Goal: Task Accomplishment & Management: Manage account settings

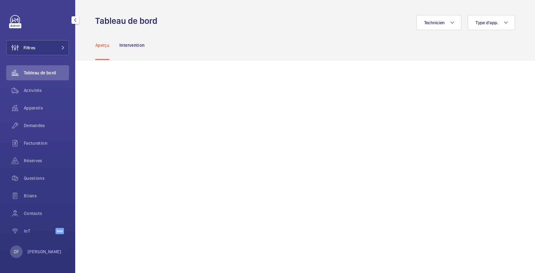
click at [42, 247] on div "DF David FAIN" at bounding box center [35, 251] width 51 height 13
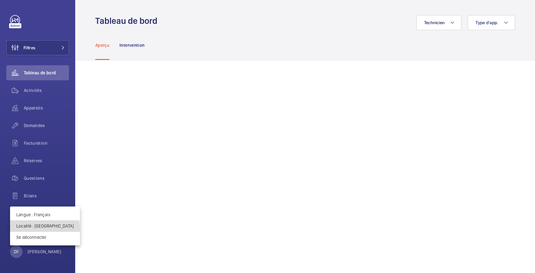
click at [44, 228] on p "Localité : Singapour" at bounding box center [44, 225] width 57 height 6
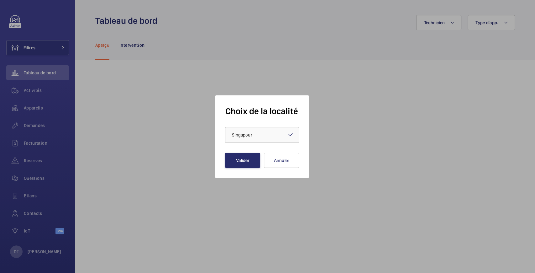
click at [254, 131] on div at bounding box center [261, 134] width 73 height 15
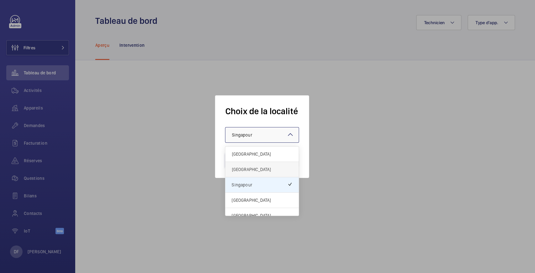
click at [253, 169] on span "[GEOGRAPHIC_DATA]" at bounding box center [262, 169] width 61 height 6
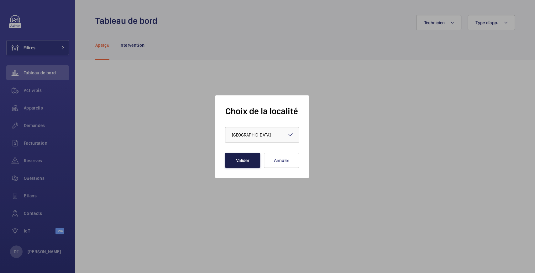
click at [248, 162] on button "Valider" at bounding box center [242, 160] width 35 height 15
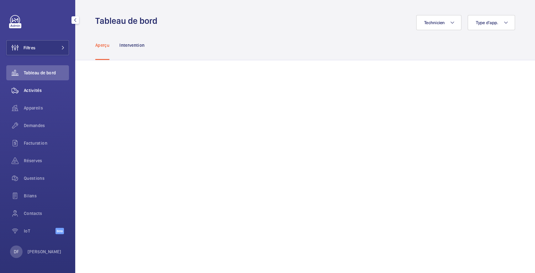
click at [49, 88] on span "Activités" at bounding box center [46, 90] width 45 height 6
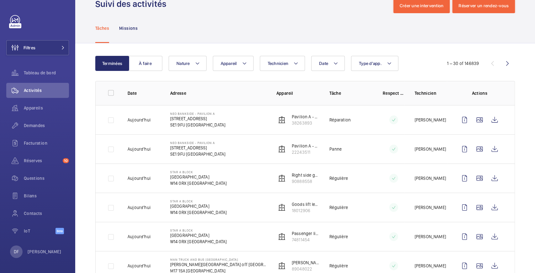
scroll to position [21, 0]
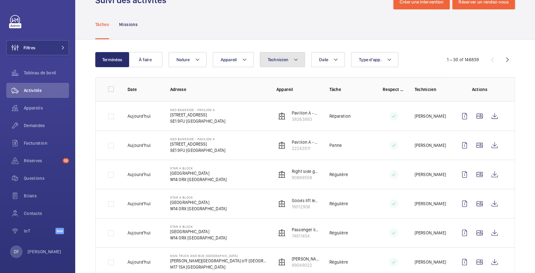
click at [276, 61] on span "Technicien" at bounding box center [278, 59] width 21 height 5
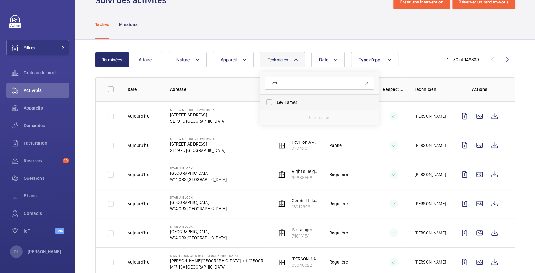
type input "levi"
click at [294, 99] on span "[PERSON_NAME]" at bounding box center [320, 102] width 86 height 6
click at [275, 99] on input "[PERSON_NAME]" at bounding box center [269, 102] width 13 height 13
checkbox input "true"
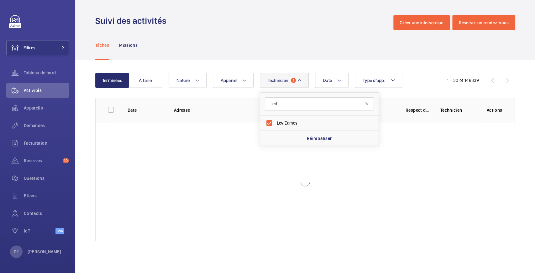
click at [407, 60] on div "Terminées À faire Date Technicien 1 [PERSON_NAME] [PERSON_NAME] Réinitialiser A…" at bounding box center [305, 158] width 460 height 196
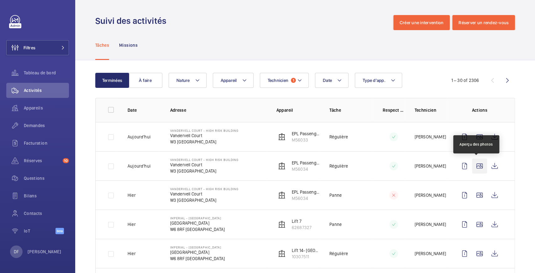
click at [472, 164] on wm-front-icon-button at bounding box center [479, 165] width 15 height 15
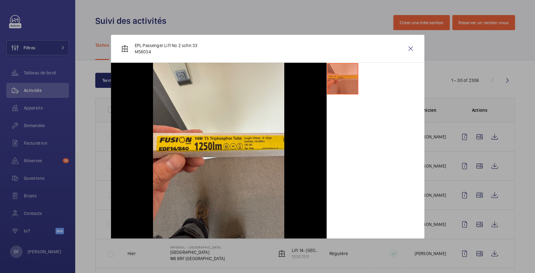
click at [469, 164] on div at bounding box center [267, 136] width 535 height 273
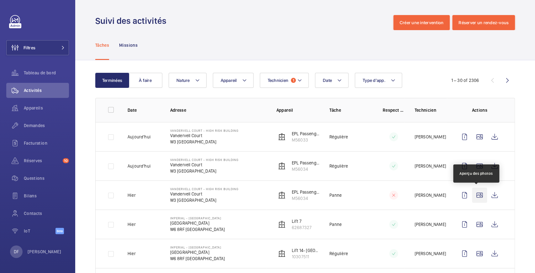
click at [473, 194] on wm-front-icon-button at bounding box center [479, 194] width 15 height 15
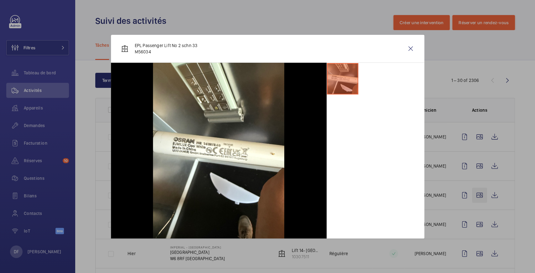
click at [473, 194] on div at bounding box center [267, 136] width 535 height 273
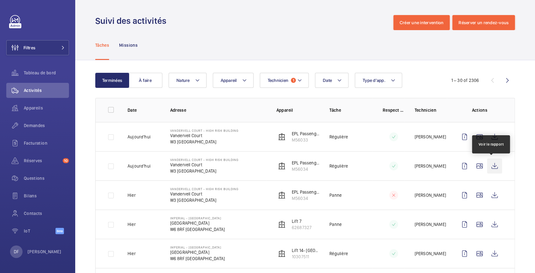
click at [491, 167] on wm-front-icon-button at bounding box center [494, 165] width 15 height 15
click at [460, 168] on wm-front-icon-button at bounding box center [464, 165] width 15 height 15
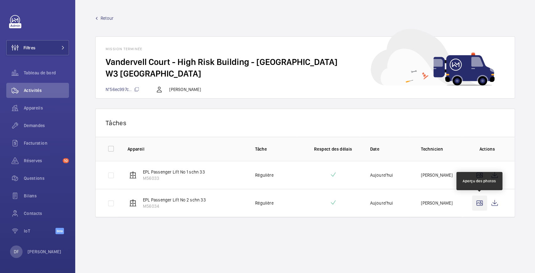
click at [483, 202] on wm-front-icon-button at bounding box center [479, 202] width 15 height 15
